Goal: Find specific page/section: Find specific page/section

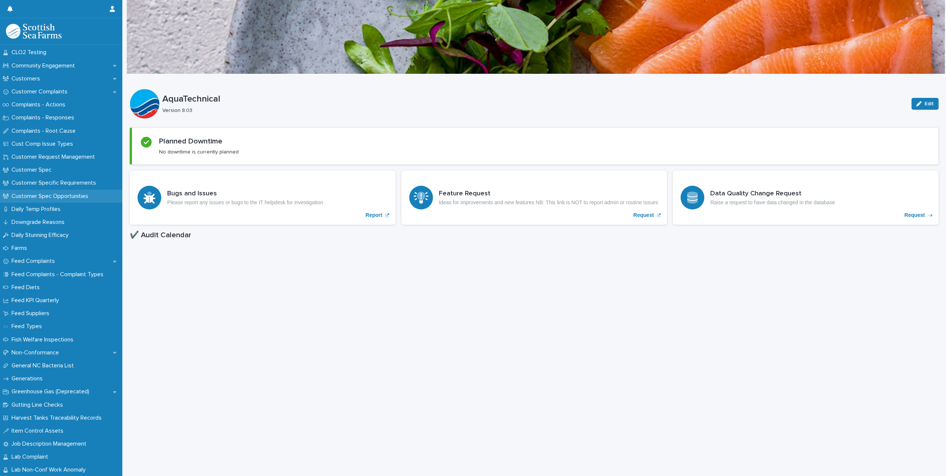
scroll to position [445, 0]
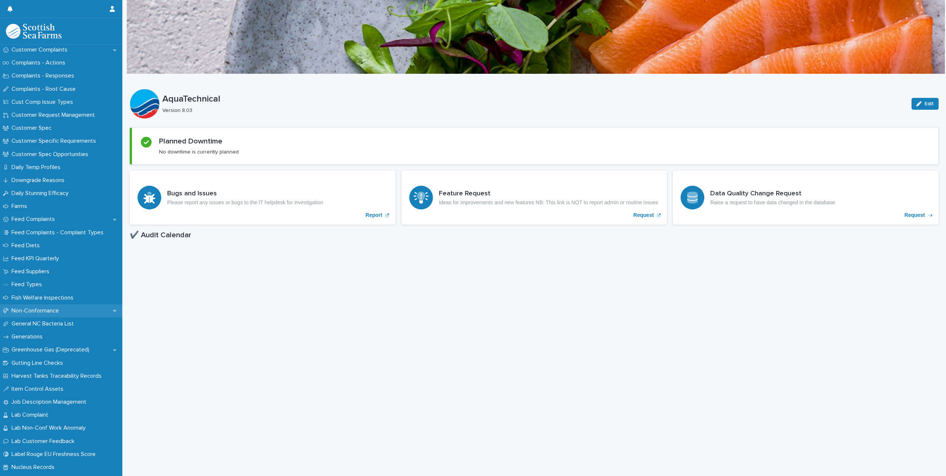
click at [59, 310] on p "Non-Conformance" at bounding box center [37, 310] width 56 height 7
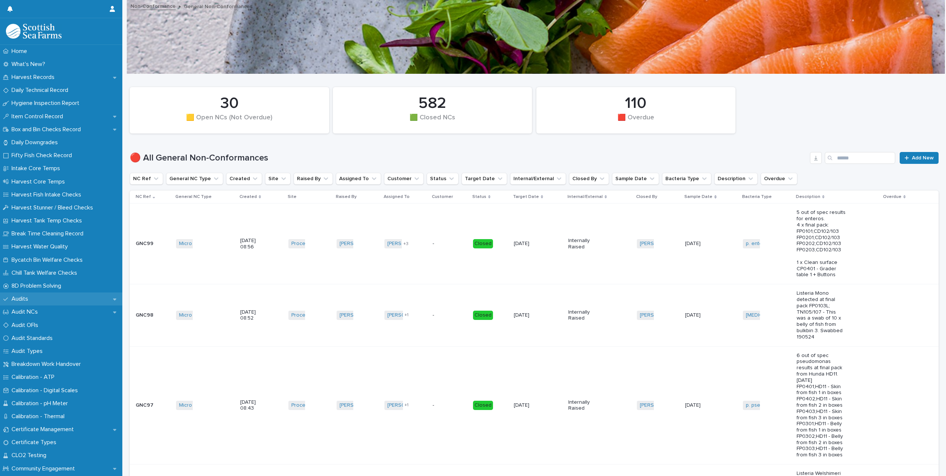
click at [18, 295] on div "Audits" at bounding box center [61, 299] width 122 height 13
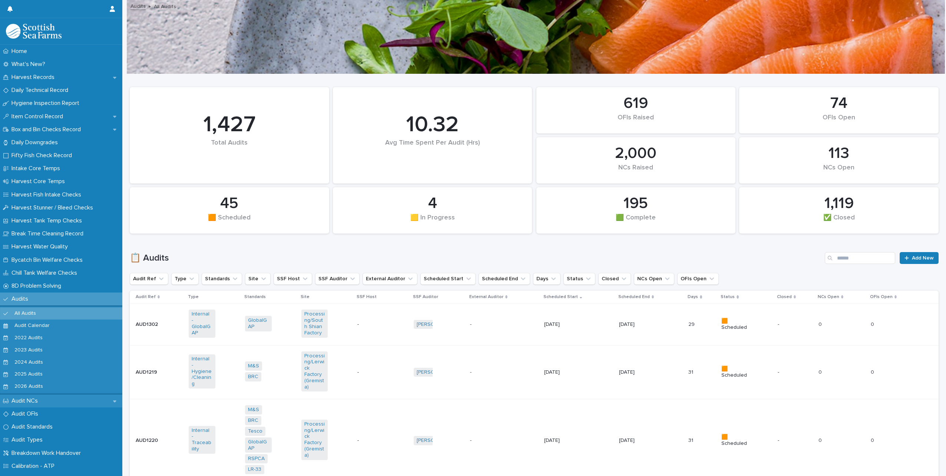
click at [32, 401] on p "Audit NCs" at bounding box center [26, 401] width 35 height 7
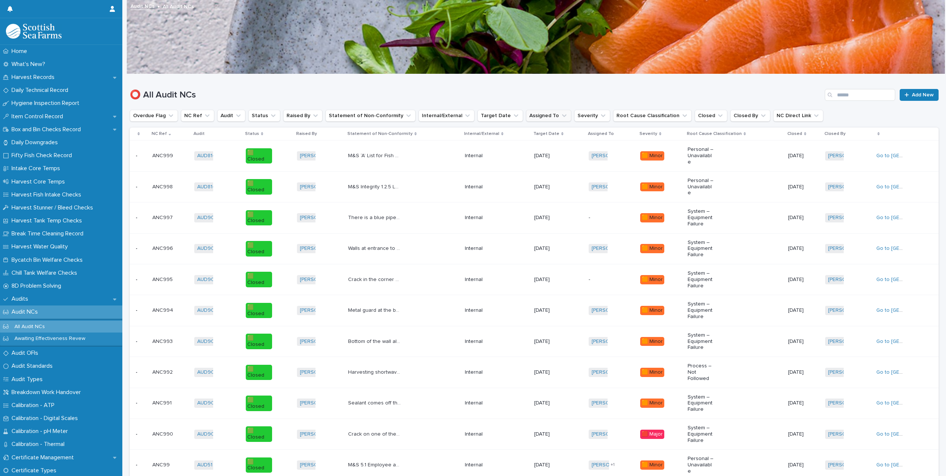
click at [561, 114] on icon "Assigned To" at bounding box center [564, 115] width 7 height 7
type input "***"
click at [533, 161] on p "[PERSON_NAME]" at bounding box center [555, 163] width 79 height 5
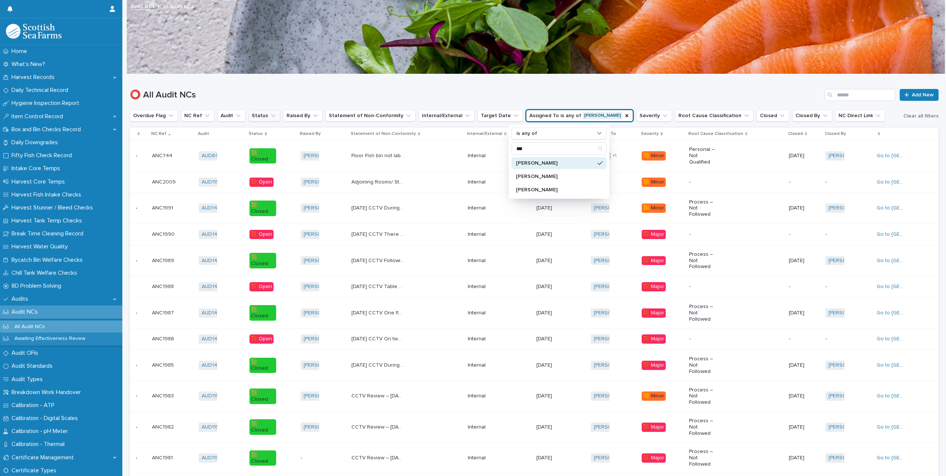
click at [272, 114] on icon "Status" at bounding box center [273, 115] width 7 height 7
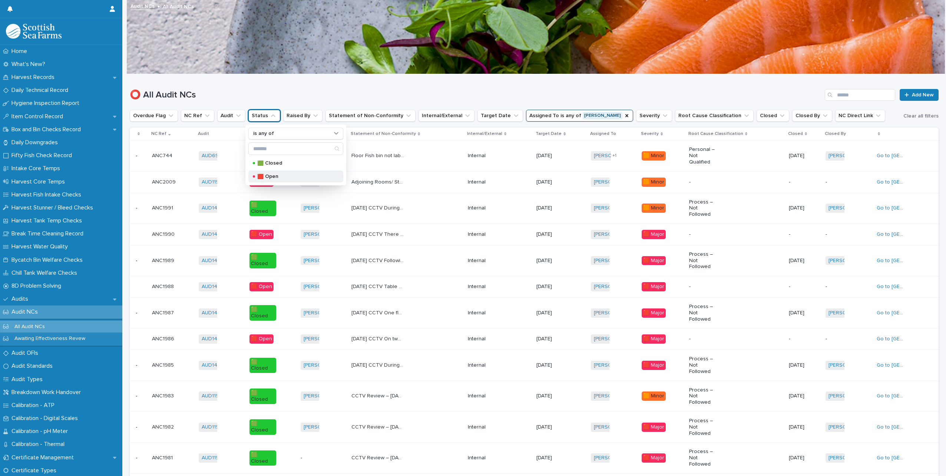
click at [268, 178] on p "🟥 Open" at bounding box center [294, 176] width 74 height 5
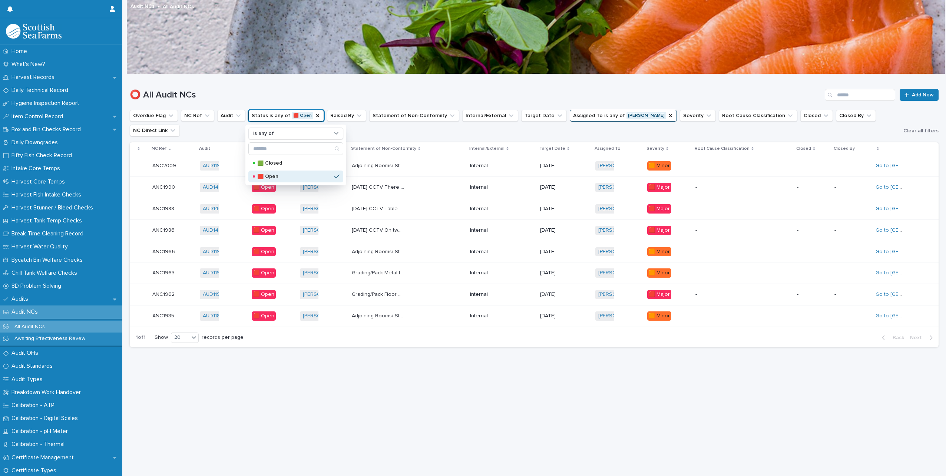
click at [387, 293] on p "Grading/Pack Floor only, and fish only utensils in contact on the same rack. Pi…" at bounding box center [379, 294] width 55 height 8
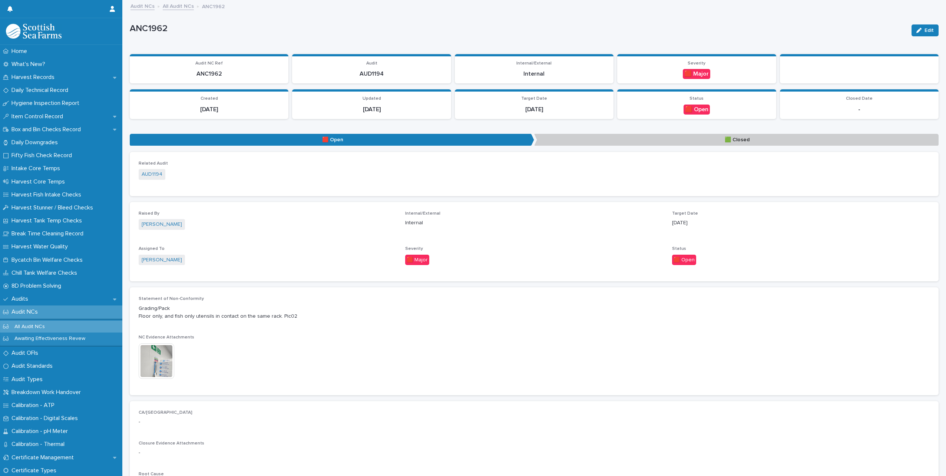
click at [157, 363] on img at bounding box center [157, 361] width 36 height 36
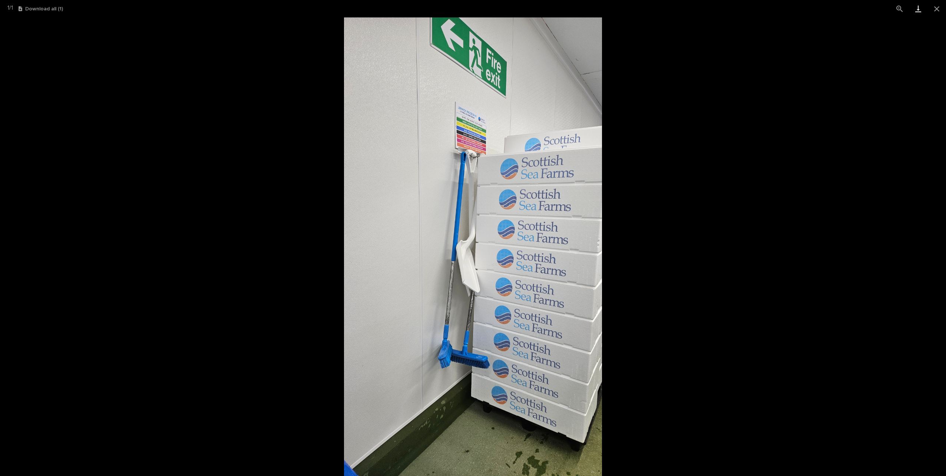
click at [918, 11] on link "Download" at bounding box center [918, 8] width 19 height 17
